Goal: Navigation & Orientation: Find specific page/section

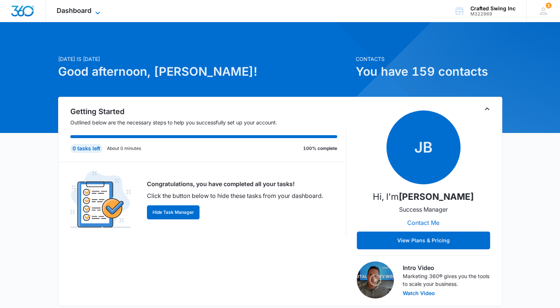
click at [91, 10] on span "Dashboard" at bounding box center [74, 11] width 35 height 8
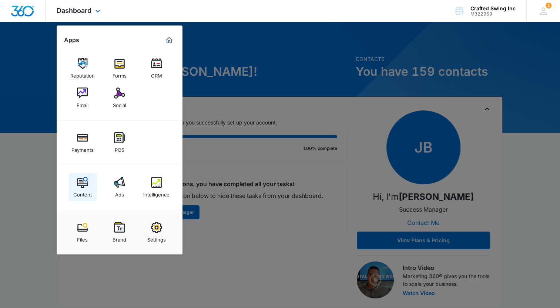
click at [82, 185] on img at bounding box center [82, 182] width 11 height 11
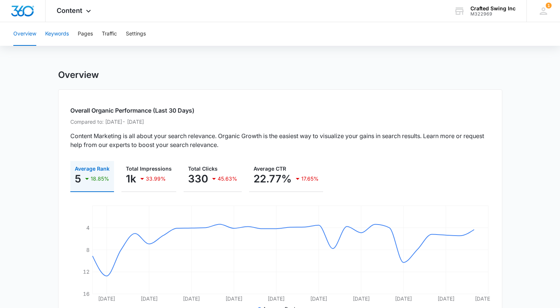
click at [60, 33] on button "Keywords" at bounding box center [57, 34] width 24 height 24
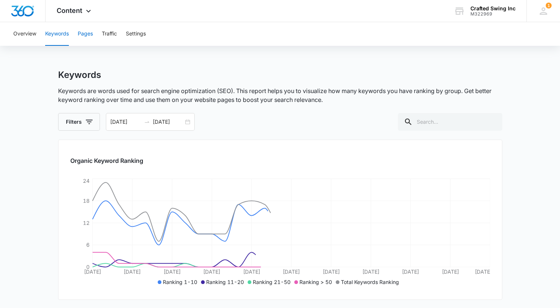
click at [87, 35] on button "Pages" at bounding box center [85, 34] width 15 height 24
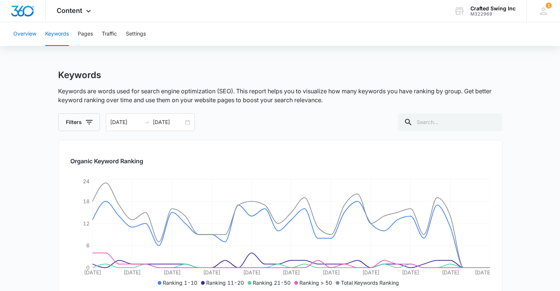
click at [20, 36] on button "Overview" at bounding box center [24, 34] width 23 height 24
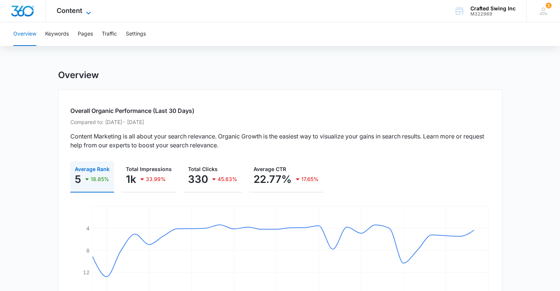
click at [76, 12] on span "Content" at bounding box center [70, 11] width 26 height 8
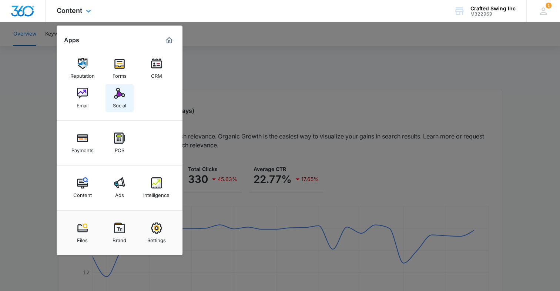
click at [124, 98] on img at bounding box center [119, 93] width 11 height 11
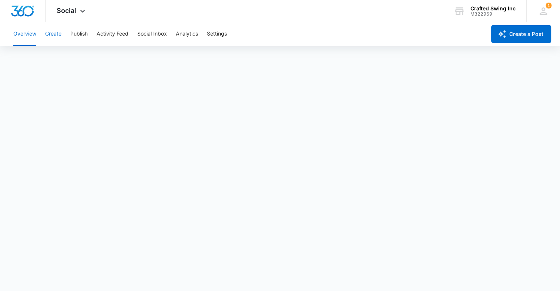
click at [52, 33] on button "Create" at bounding box center [53, 34] width 16 height 24
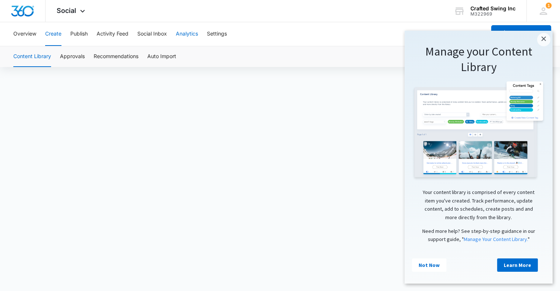
click at [189, 34] on button "Analytics" at bounding box center [187, 34] width 22 height 24
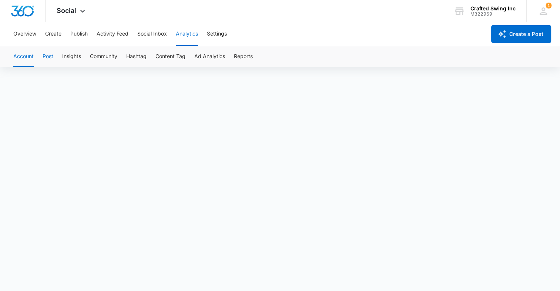
click at [43, 58] on button "Post" at bounding box center [48, 56] width 11 height 21
click at [74, 55] on button "Insights" at bounding box center [71, 56] width 19 height 21
click at [104, 55] on button "Community" at bounding box center [103, 56] width 27 height 21
click at [136, 53] on button "Hashtag" at bounding box center [136, 56] width 20 height 21
click at [179, 57] on button "Content Tag" at bounding box center [170, 56] width 30 height 21
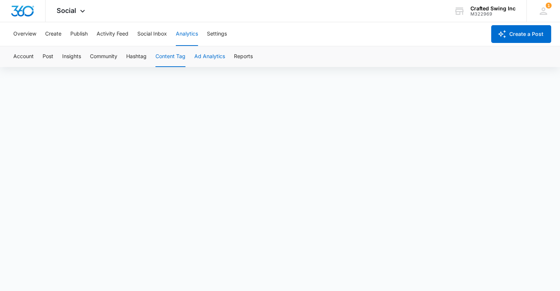
click at [215, 58] on button "Ad Analytics" at bounding box center [209, 56] width 31 height 21
click at [248, 56] on button "Reports" at bounding box center [243, 56] width 19 height 21
click at [64, 11] on span "Social" at bounding box center [67, 11] width 20 height 8
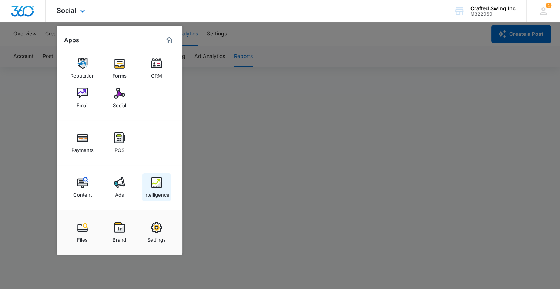
click at [155, 188] on div "Intelligence" at bounding box center [156, 193] width 26 height 10
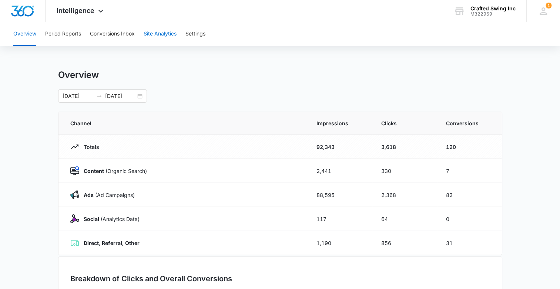
click at [168, 33] on button "Site Analytics" at bounding box center [160, 34] width 33 height 24
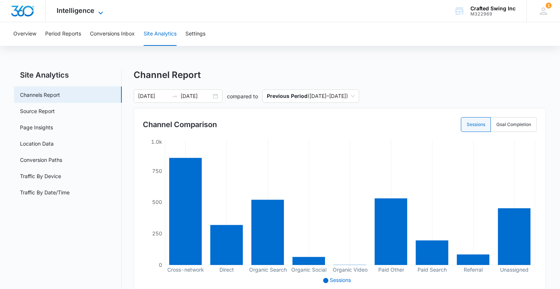
click at [84, 11] on span "Intelligence" at bounding box center [76, 11] width 38 height 8
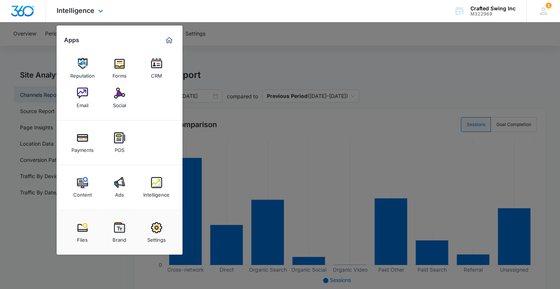
click at [262, 16] on div "Intelligence Apps Reputation Forms CRM Email Social Payments POS Content Ads In…" at bounding box center [280, 11] width 560 height 22
click at [31, 240] on div at bounding box center [280, 144] width 560 height 289
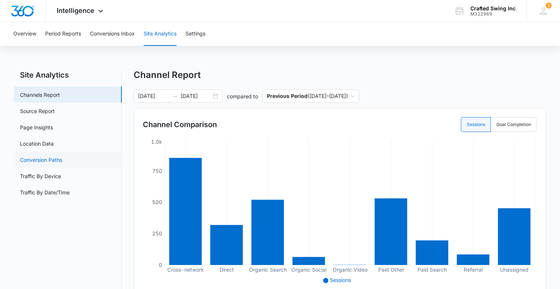
click at [51, 161] on link "Conversion Paths" at bounding box center [41, 160] width 42 height 8
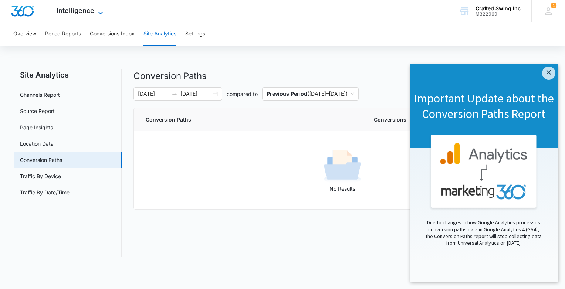
click at [98, 11] on icon at bounding box center [100, 13] width 9 height 9
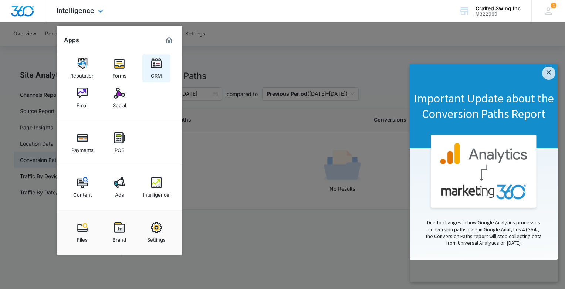
click at [155, 62] on img at bounding box center [156, 63] width 11 height 11
